Goal: Find contact information: Find contact information

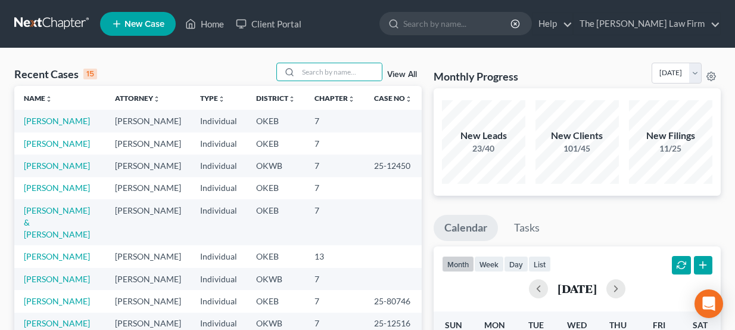
type input "s"
type input "[PERSON_NAME]"
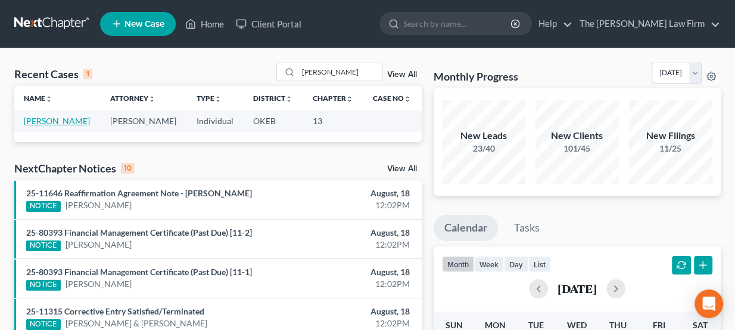
click at [51, 120] on link "[PERSON_NAME]" at bounding box center [57, 121] width 66 height 10
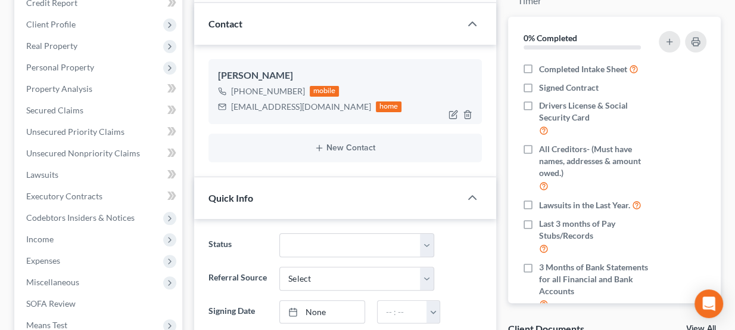
scroll to position [162, 0]
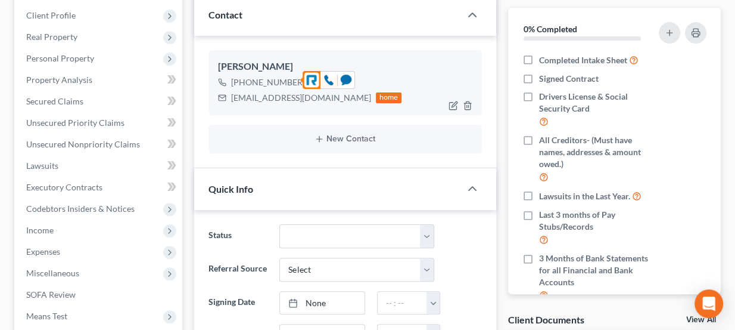
click at [275, 79] on div "[PHONE_NUMBER]" at bounding box center [268, 82] width 74 height 12
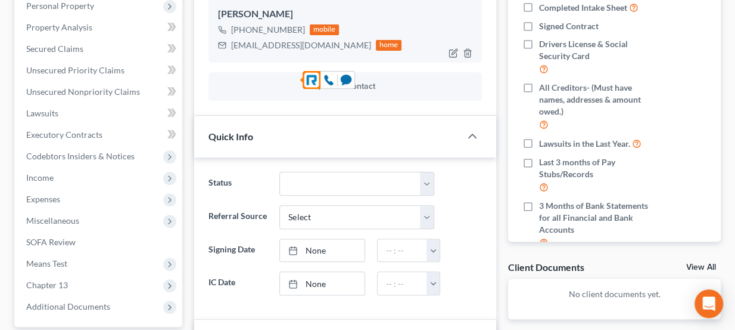
scroll to position [216, 0]
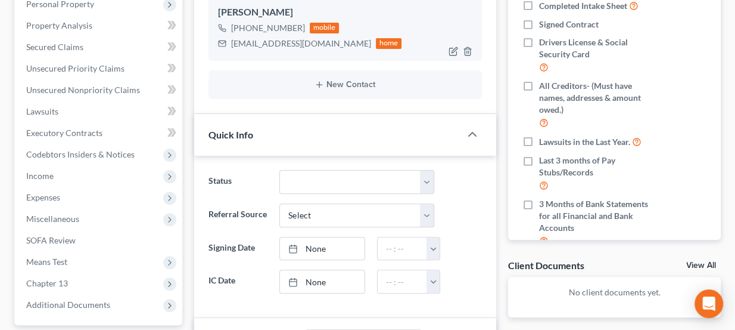
click at [265, 38] on div "[EMAIL_ADDRESS][DOMAIN_NAME]" at bounding box center [301, 44] width 140 height 12
copy div "[EMAIL_ADDRESS][DOMAIN_NAME]"
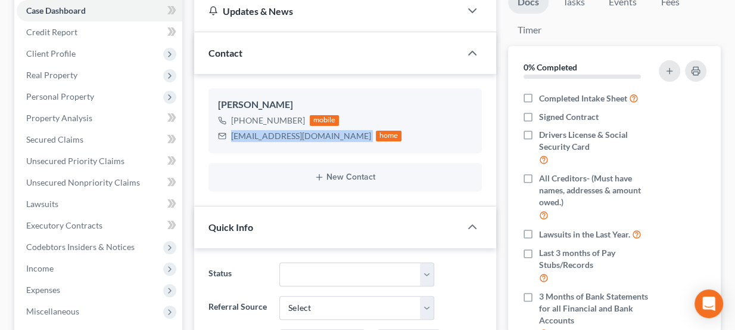
scroll to position [108, 0]
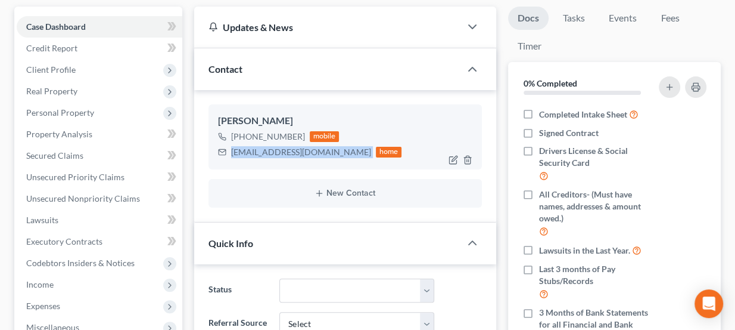
copy div "[EMAIL_ADDRESS][DOMAIN_NAME]"
